Goal: Contribute content

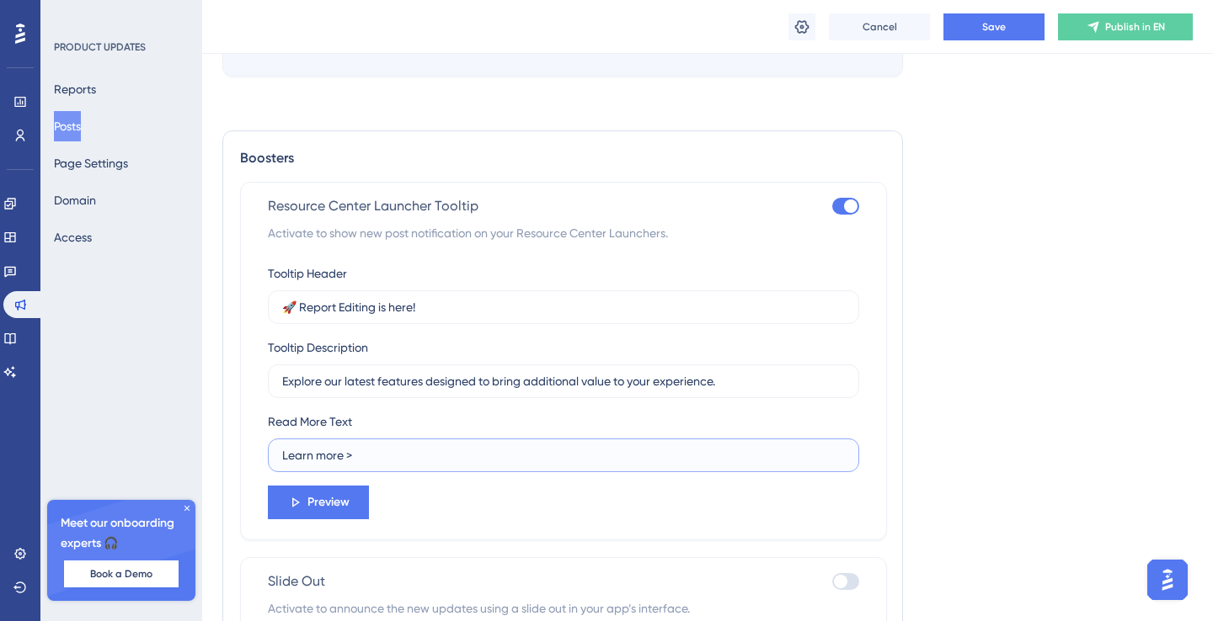
scroll to position [1886, 0]
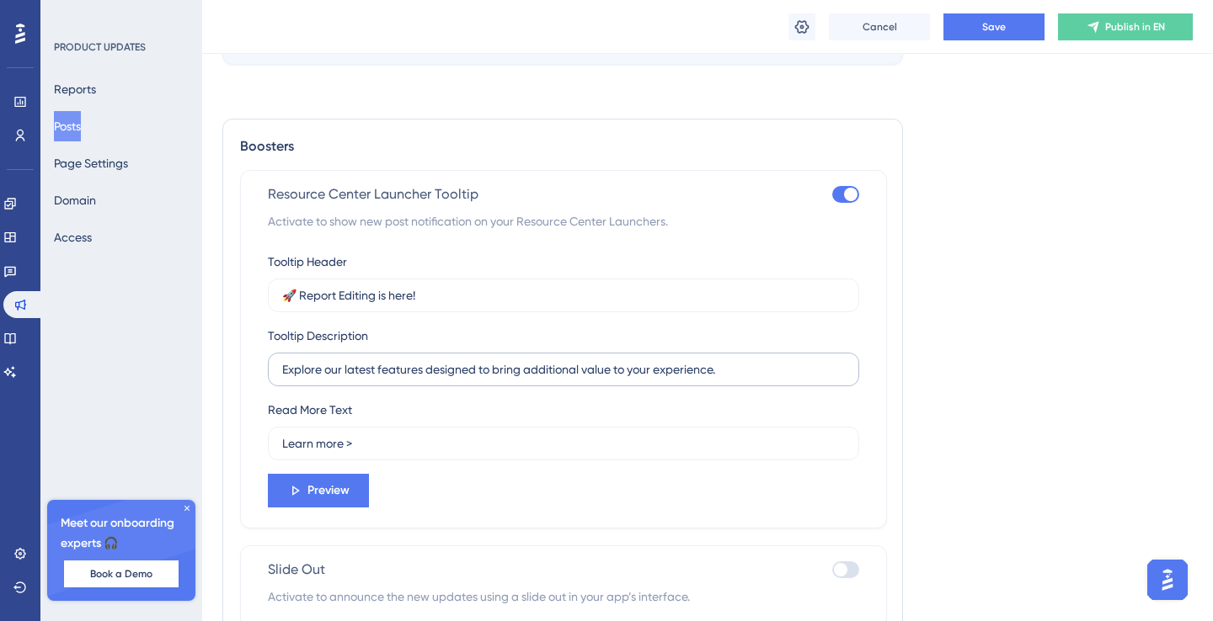
click at [478, 385] on label "Explore our latest features designed to bring additional value to your experien…" at bounding box center [563, 370] width 591 height 34
click at [478, 379] on input "Explore our latest features designed to bring additional value to your experien…" at bounding box center [563, 369] width 562 height 19
click at [478, 385] on label "Explore our latest features designed to bring additional value to your experien…" at bounding box center [563, 370] width 591 height 34
click at [478, 379] on input "Explore our latest features designed to bring additional value to your experien…" at bounding box center [563, 369] width 562 height 19
click at [478, 375] on input "Explore our latest features designed to bring additional value to your experien…" at bounding box center [563, 369] width 562 height 19
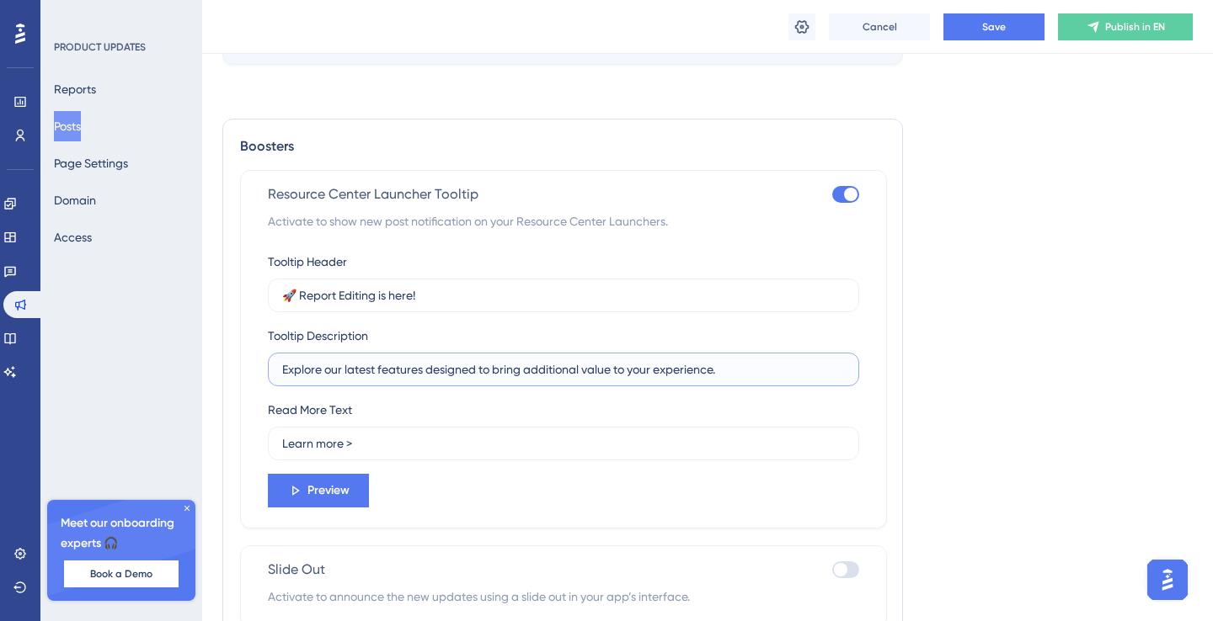
click at [478, 375] on input "Explore our latest features designed to bring additional value to your experien…" at bounding box center [563, 369] width 562 height 19
paste input "PDF reports can now be edited before finalising"
click at [407, 370] on input "PDF reports can now be edited before finalising." at bounding box center [563, 369] width 562 height 19
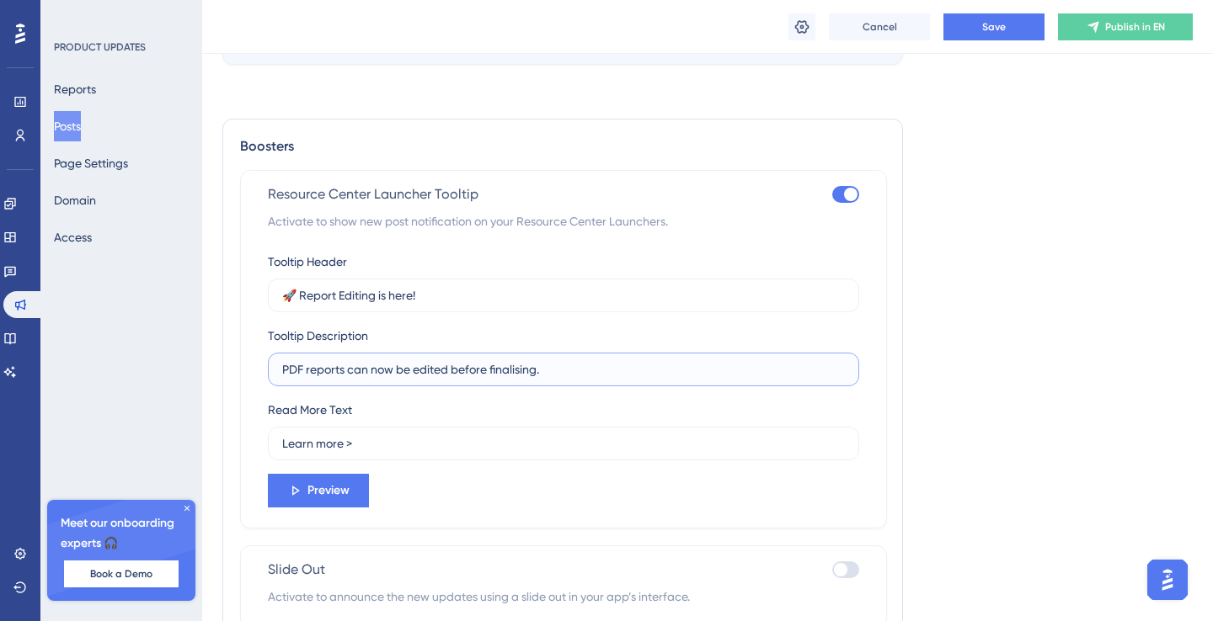
click at [407, 370] on input "PDF reports can now be edited before finalising." at bounding box center [563, 369] width 562 height 19
paste input "It’s now possible to update and customise your PDF reports"
click at [338, 500] on span "Preview" at bounding box center [328, 491] width 42 height 20
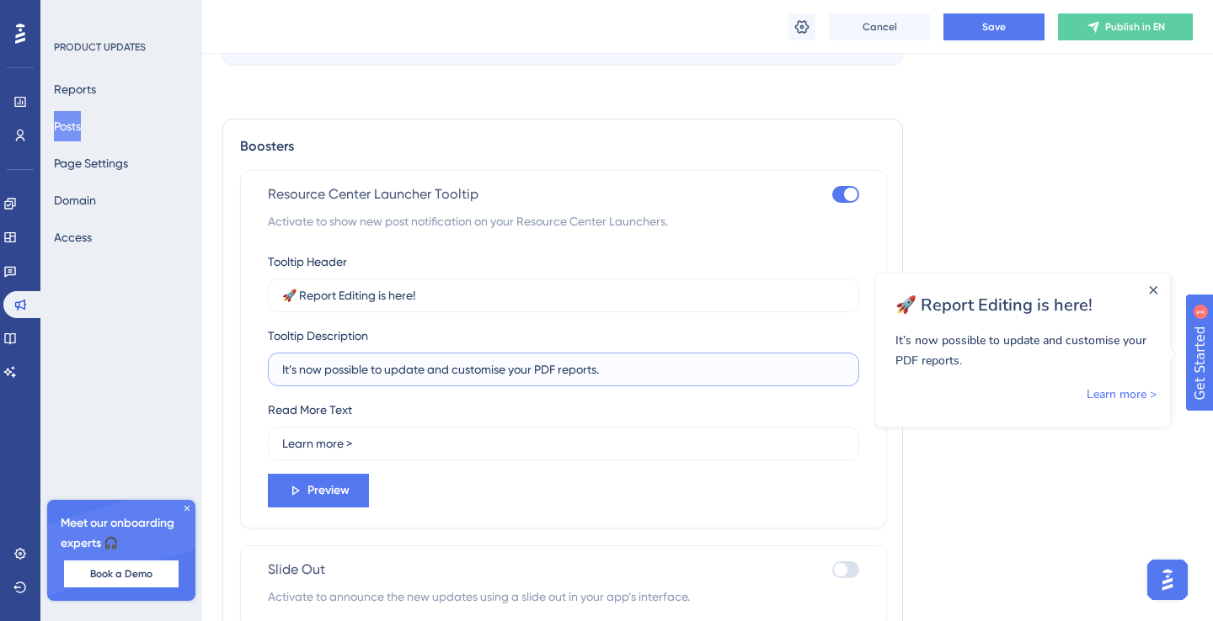
click at [650, 379] on input "It’s now possible to update and customise your PDF reports." at bounding box center [563, 369] width 562 height 19
paste input "📝"
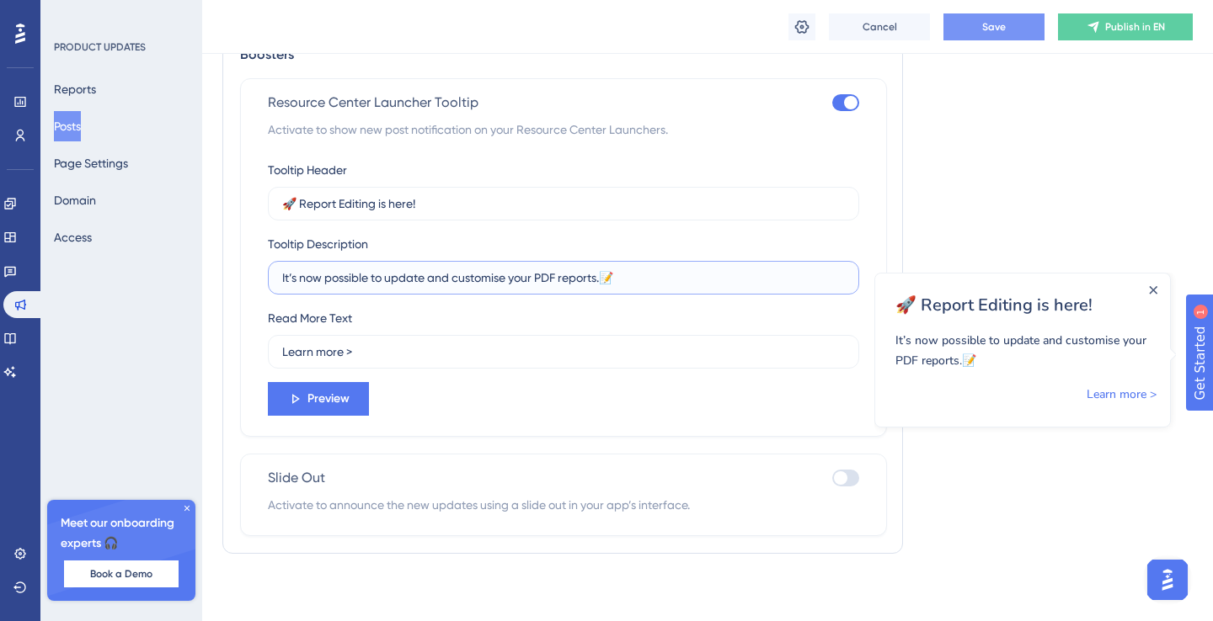
type input "It’s now possible to update and customise your PDF reports.📝"
click at [1011, 22] on button "Save" at bounding box center [993, 26] width 101 height 27
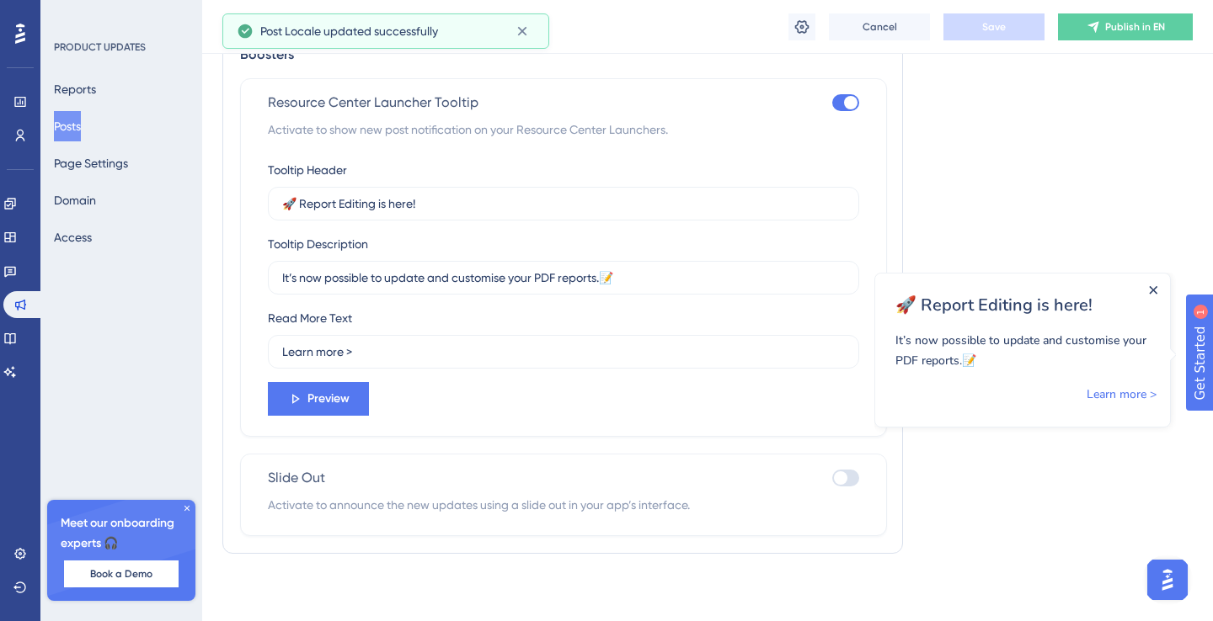
click at [1152, 293] on icon "Close Announcement" at bounding box center [1153, 290] width 8 height 8
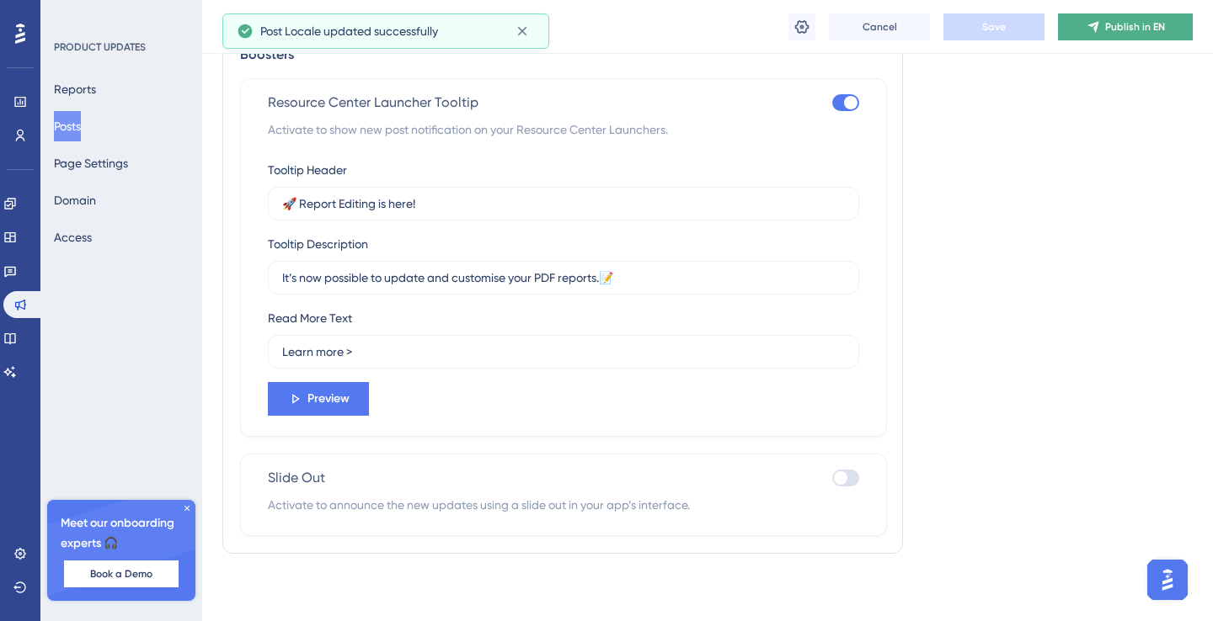
click at [1124, 28] on span "Publish in EN" at bounding box center [1135, 26] width 60 height 13
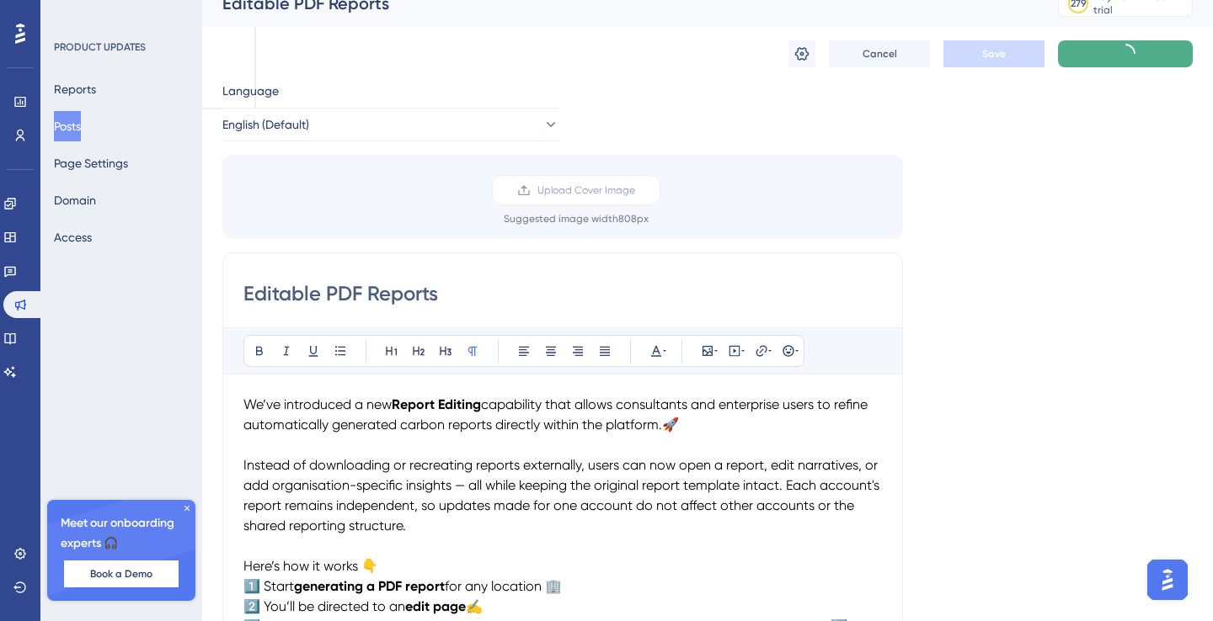
scroll to position [0, 0]
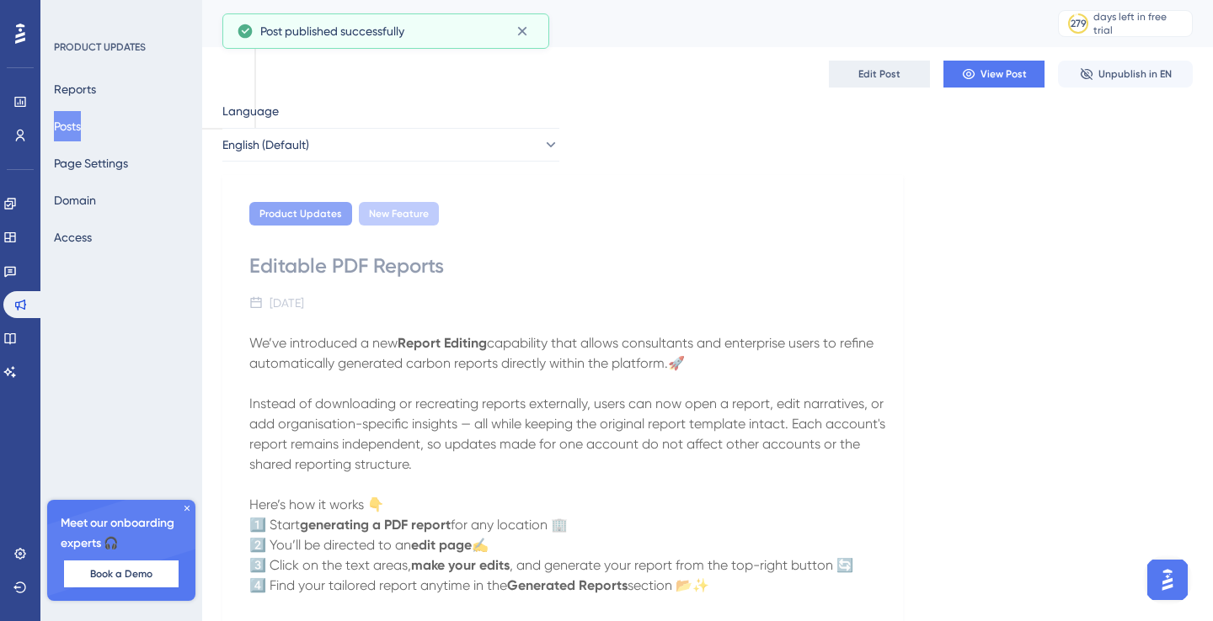
click at [871, 70] on span "Edit Post" at bounding box center [879, 73] width 42 height 13
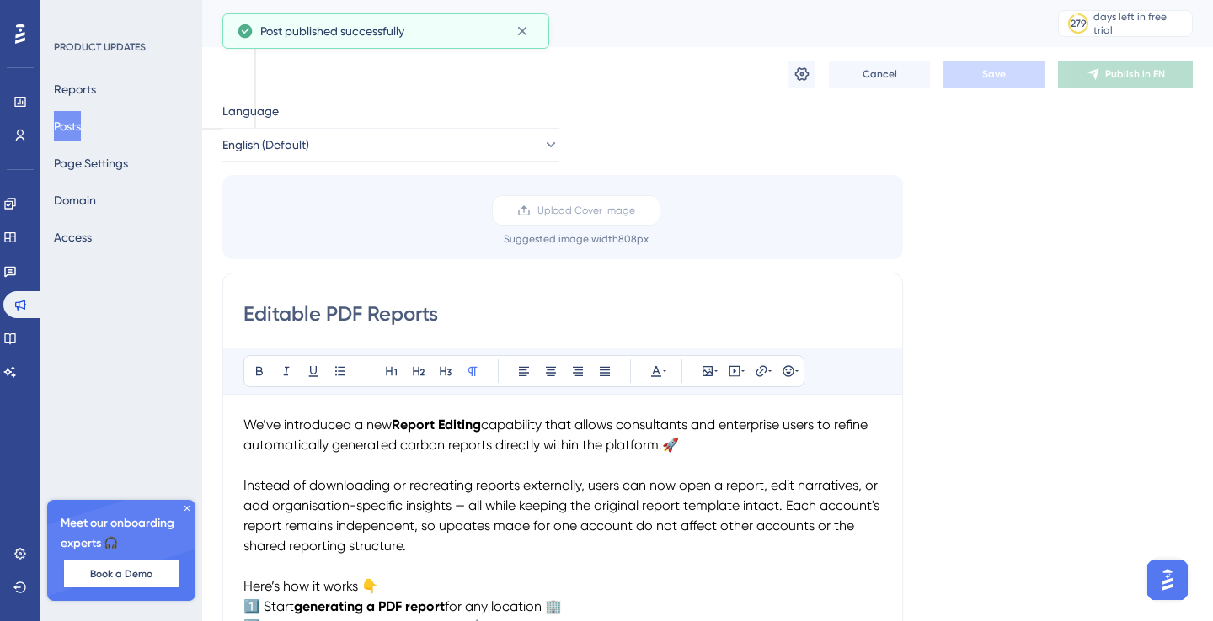
scroll to position [1211, 0]
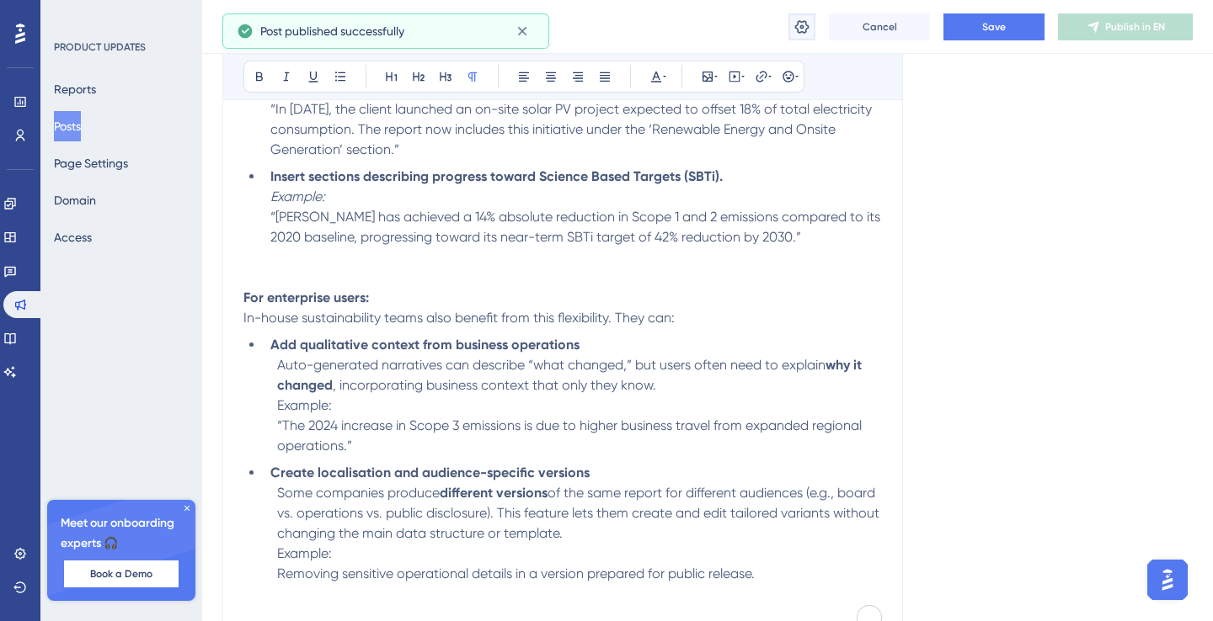
click at [803, 34] on icon at bounding box center [801, 27] width 17 height 17
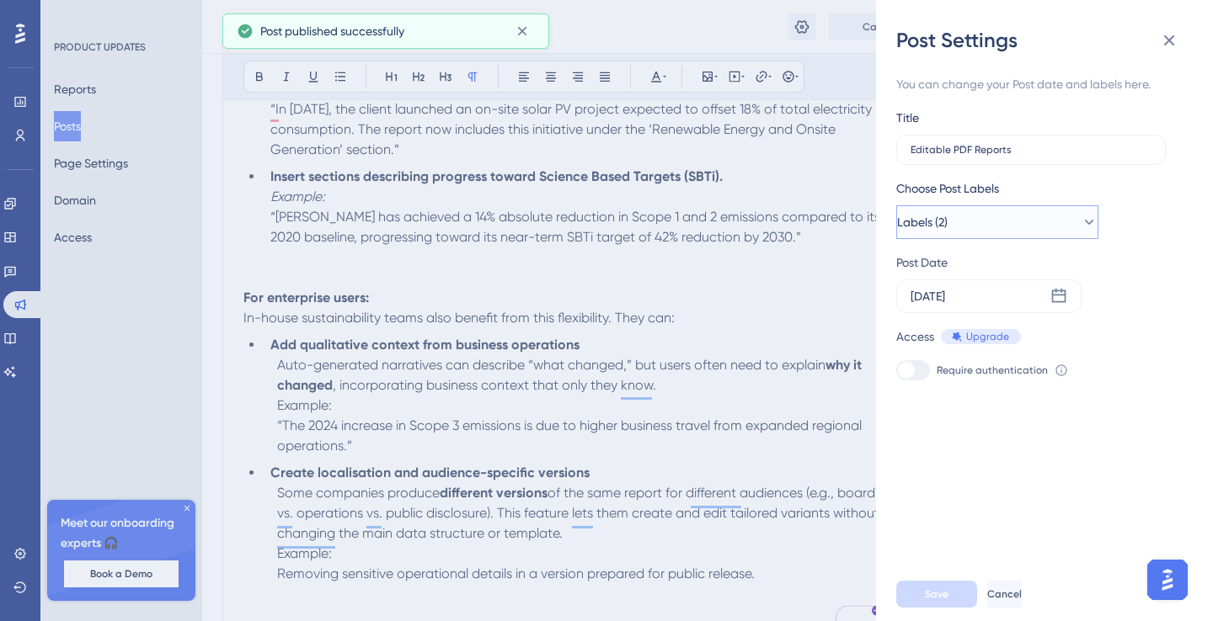
click at [999, 219] on button "Labels (2)" at bounding box center [997, 222] width 202 height 34
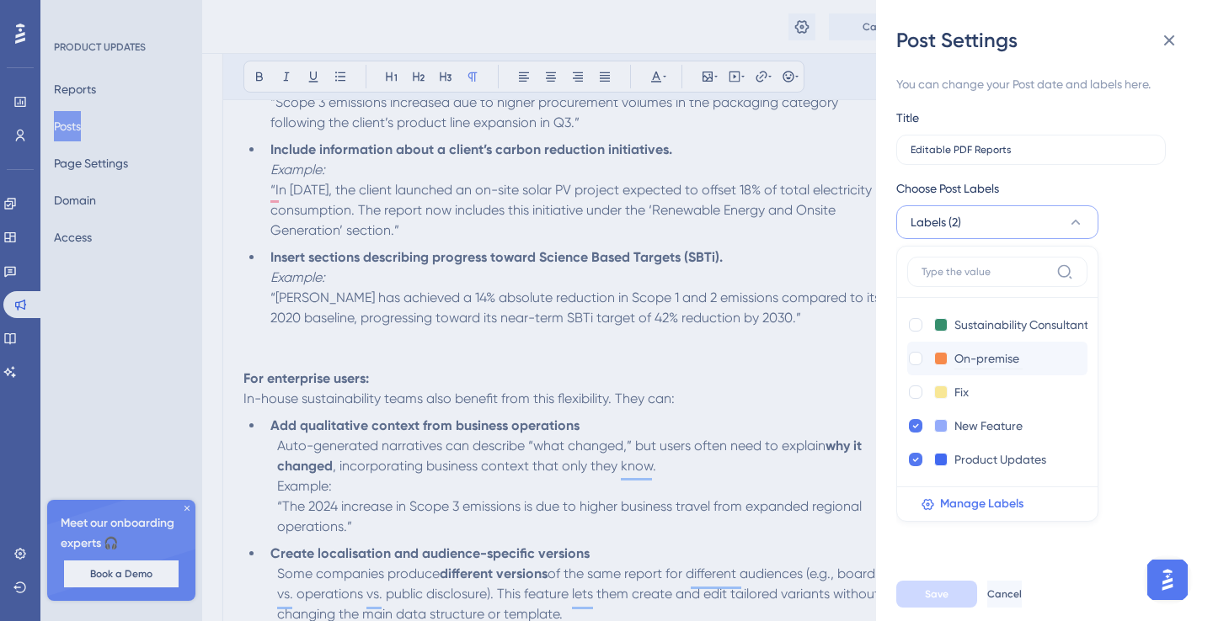
scroll to position [1008, 0]
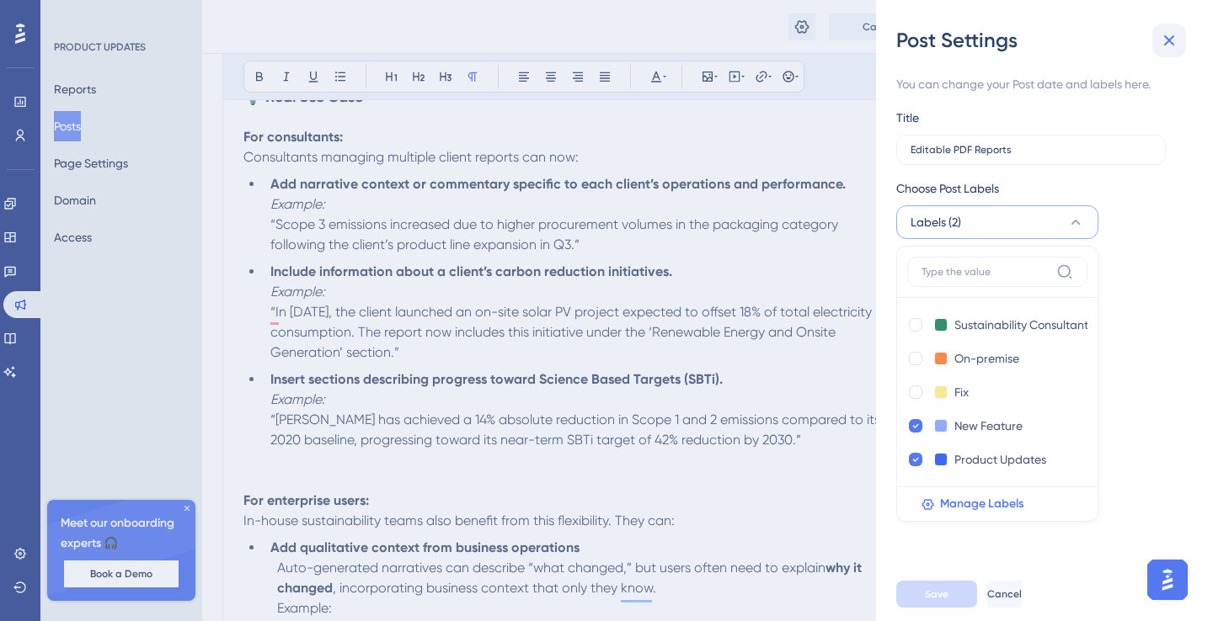
click at [1173, 31] on icon at bounding box center [1169, 40] width 20 height 20
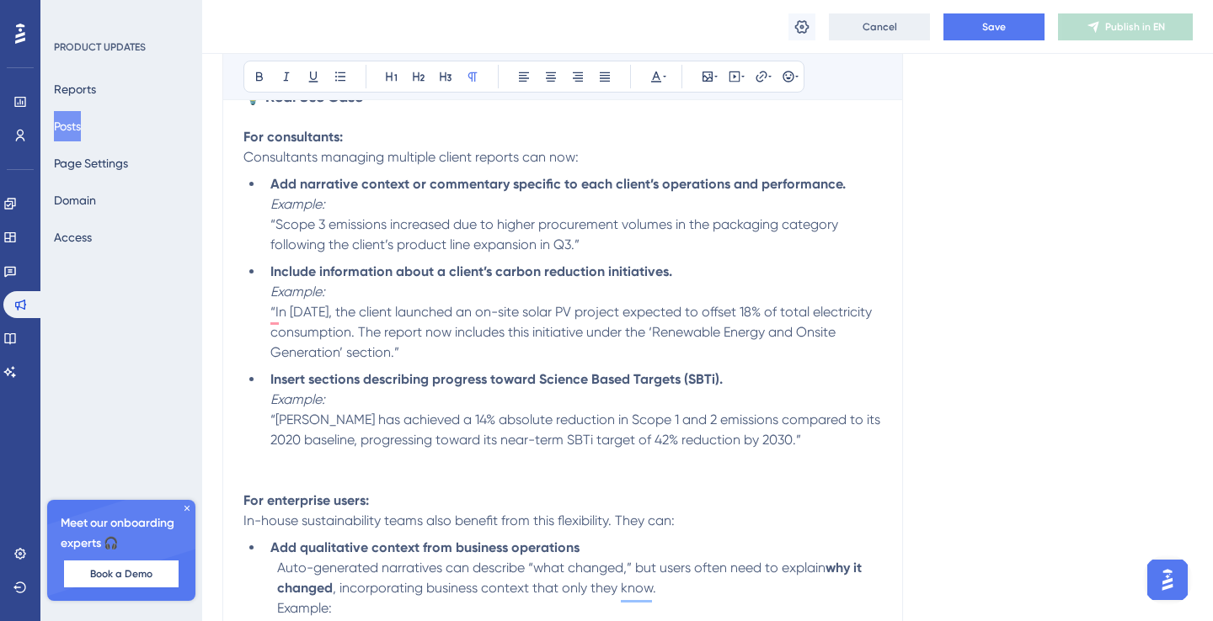
click at [882, 26] on span "Cancel" at bounding box center [879, 26] width 35 height 13
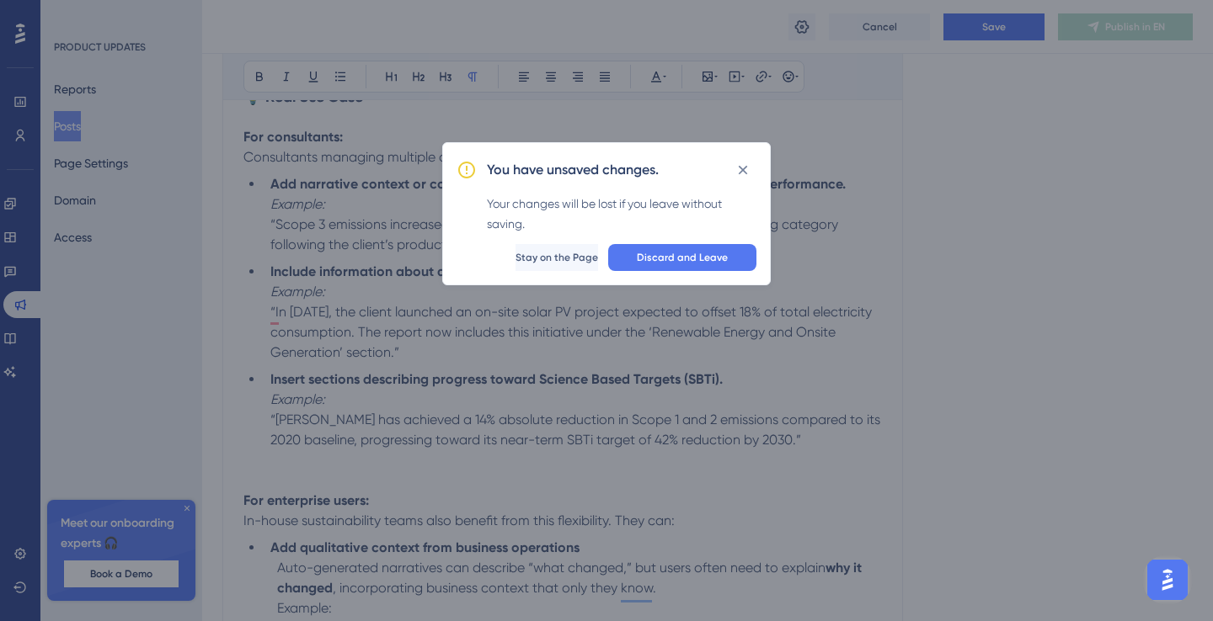
click at [970, 36] on div "You have unsaved changes. Your changes will be lost if you leave without saving…" at bounding box center [606, 310] width 1213 height 621
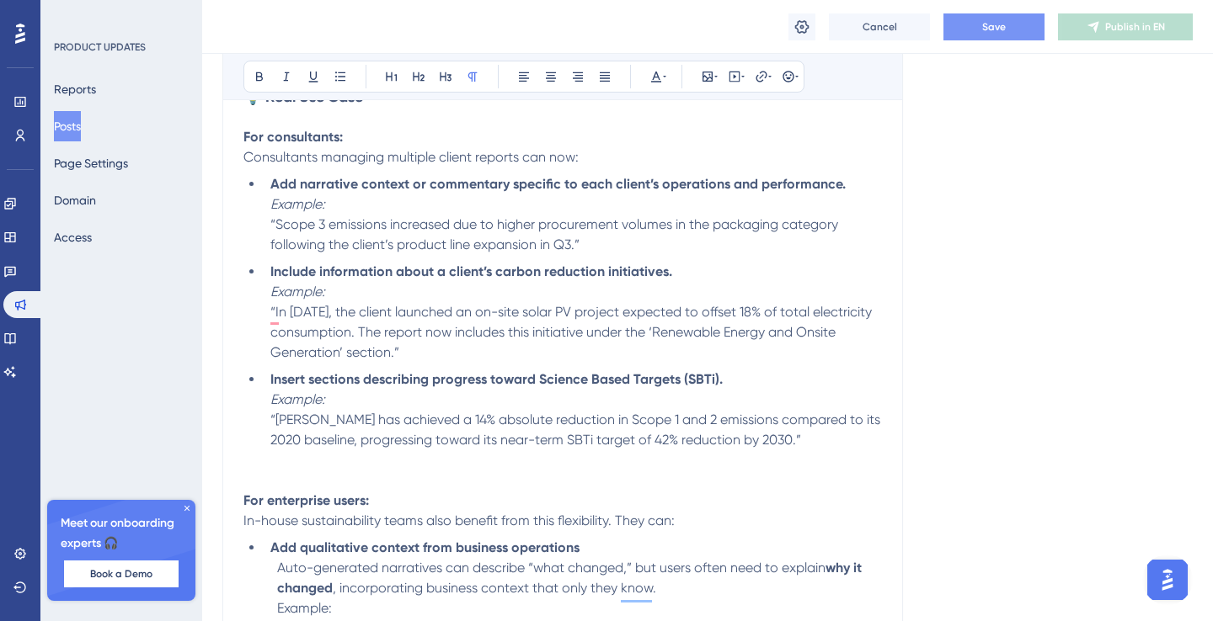
click at [998, 34] on button "Save" at bounding box center [993, 26] width 101 height 27
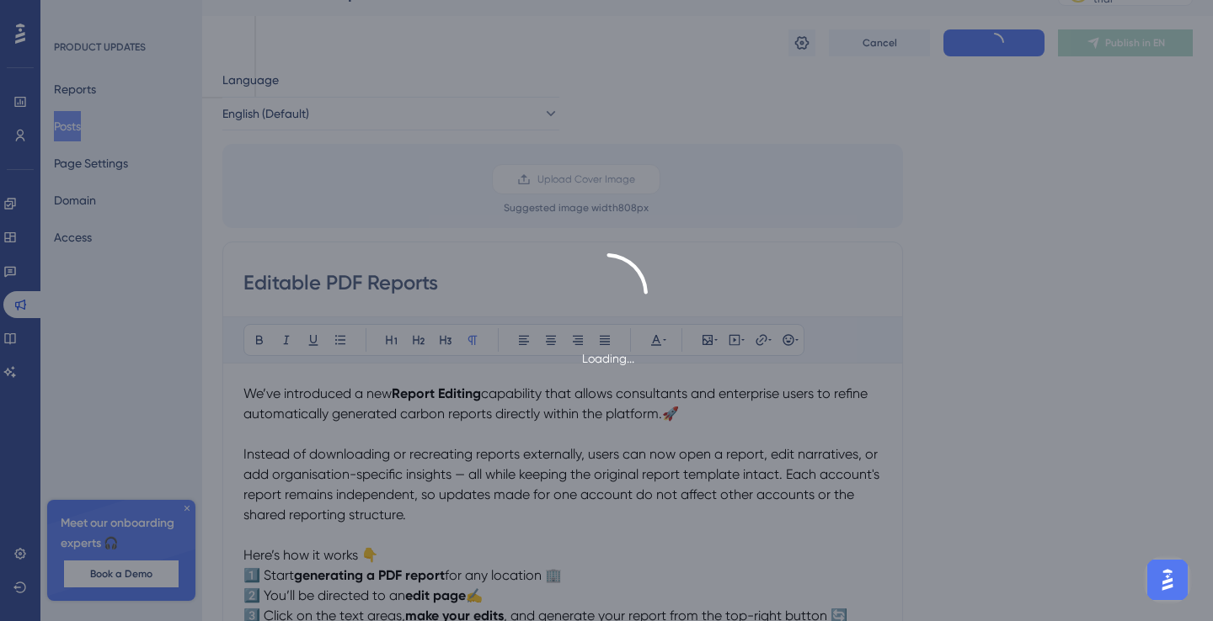
scroll to position [0, 0]
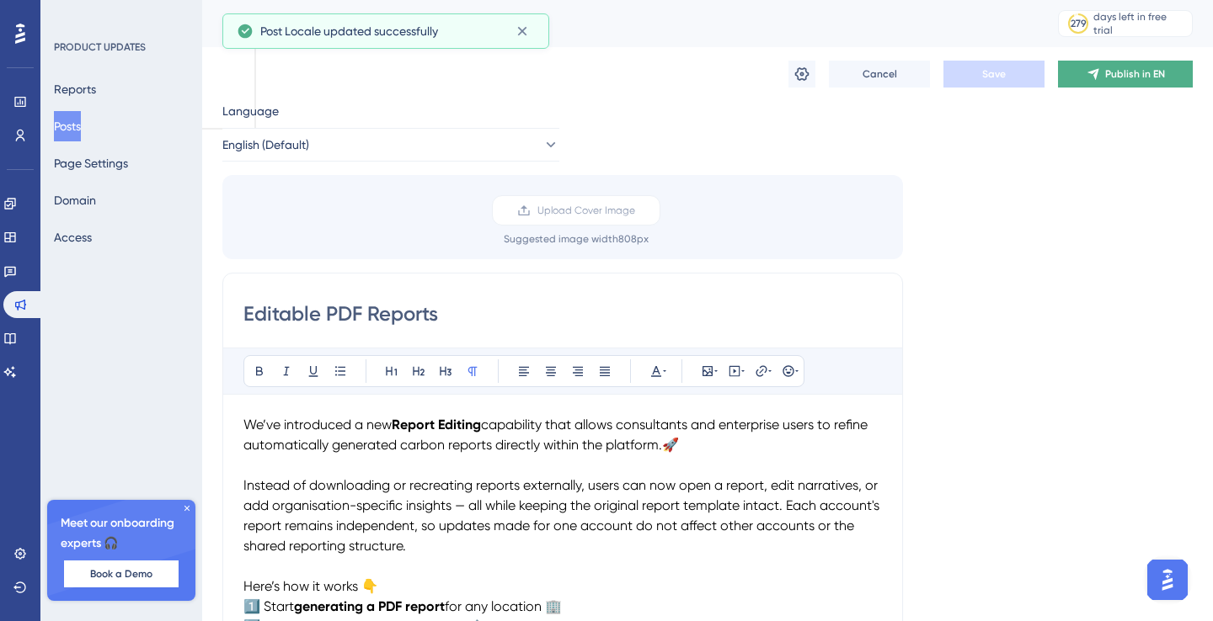
click at [1124, 67] on span "Publish in EN" at bounding box center [1135, 73] width 60 height 13
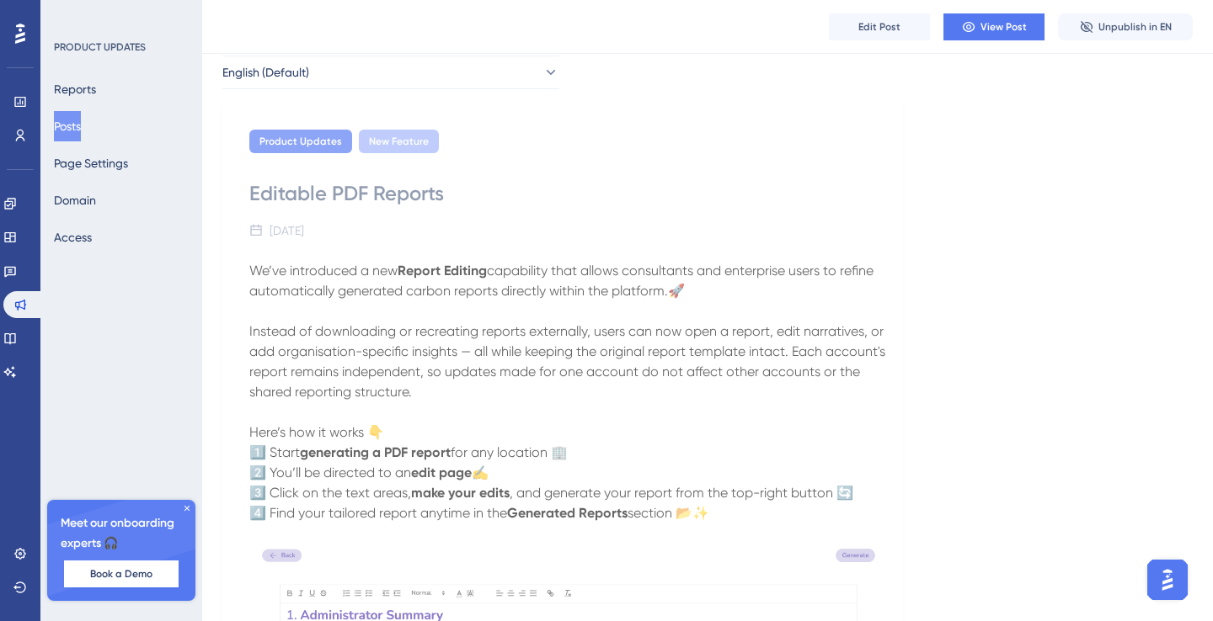
scroll to position [51, 0]
